Goal: Task Accomplishment & Management: Manage account settings

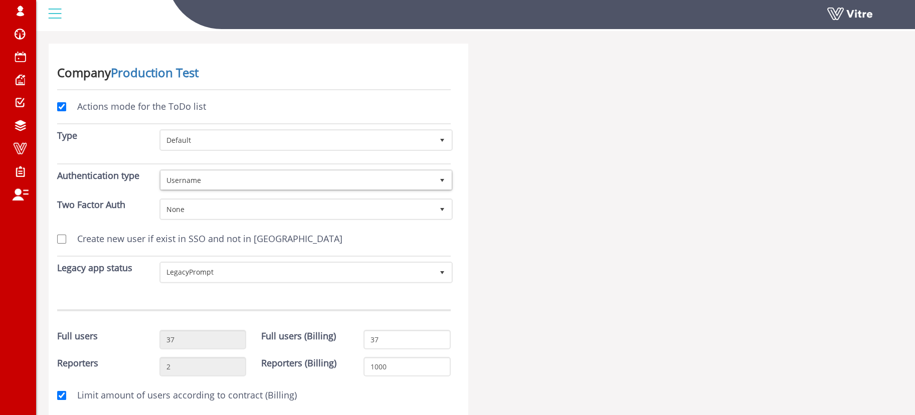
scroll to position [125, 0]
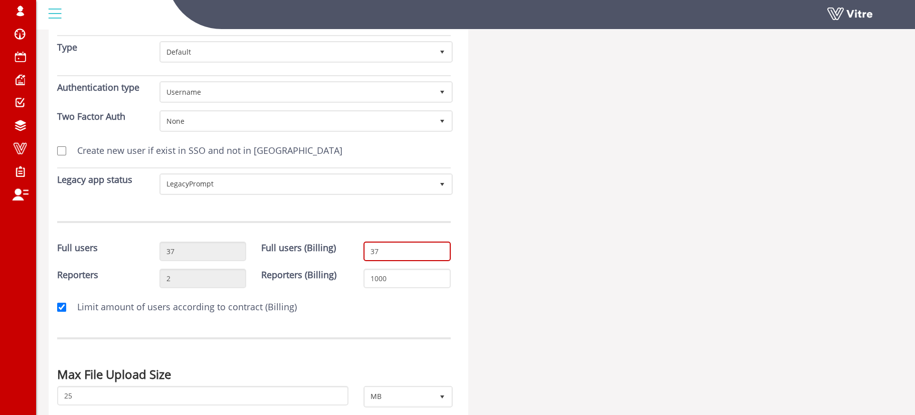
drag, startPoint x: 394, startPoint y: 249, endPoint x: 373, endPoint y: 250, distance: 21.6
click at [373, 250] on input "37" at bounding box center [407, 252] width 87 height 20
type input "39"
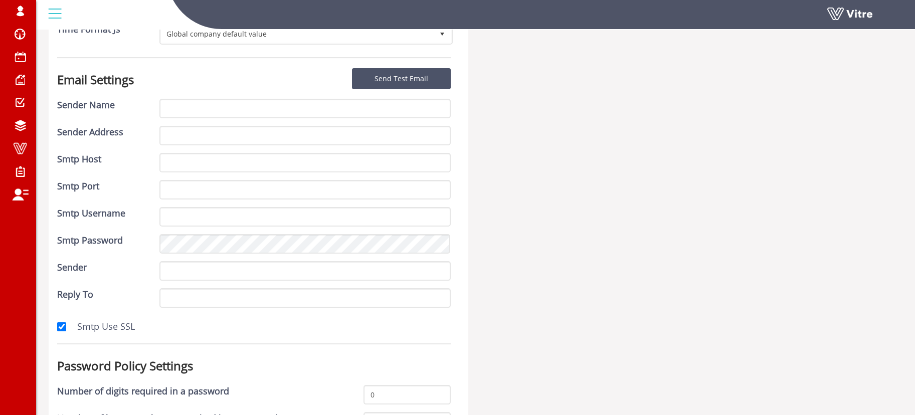
drag, startPoint x: 555, startPoint y: 194, endPoint x: 477, endPoint y: 404, distance: 223.9
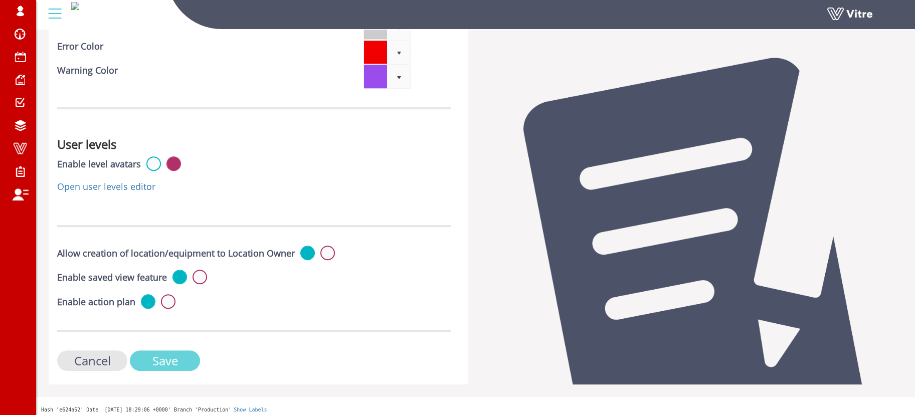
click at [184, 352] on input "Save" at bounding box center [165, 361] width 70 height 21
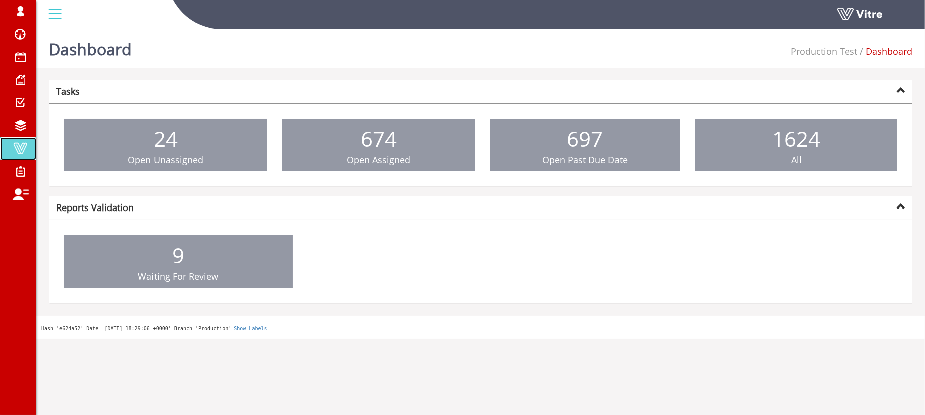
drag, startPoint x: 19, startPoint y: 154, endPoint x: 316, endPoint y: 20, distance: 326.3
click at [20, 154] on span at bounding box center [20, 148] width 25 height 12
